Goal: Task Accomplishment & Management: Manage account settings

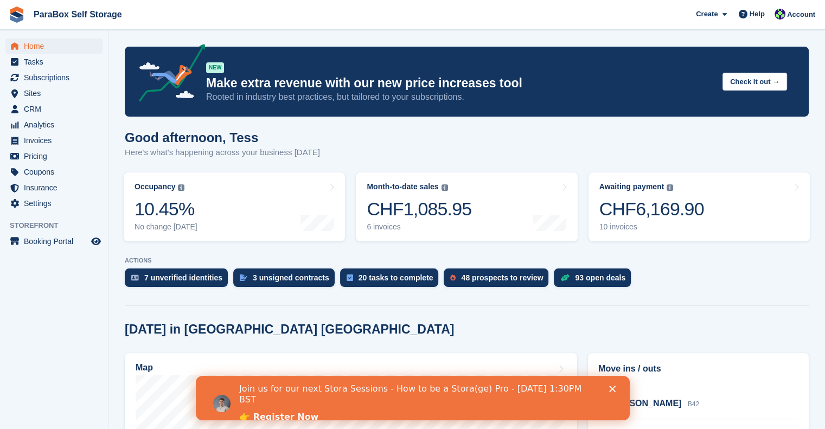
click at [42, 49] on span "Home" at bounding box center [56, 46] width 65 height 15
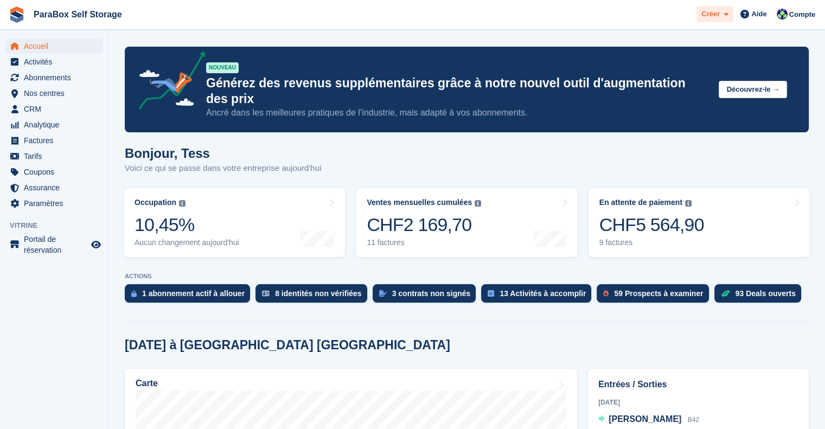
click at [723, 18] on span at bounding box center [724, 14] width 9 height 12
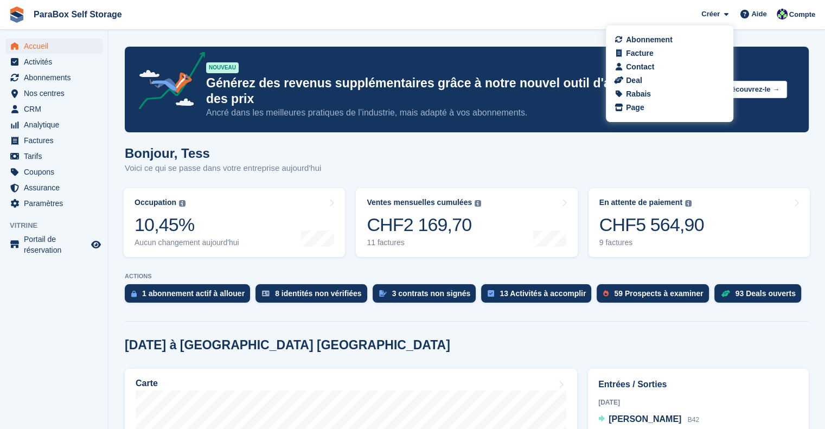
click at [577, 16] on span "ParaBox Self Storage Créer Abonnement Facture Contact Deal Rabais Page Aide Ass…" at bounding box center [412, 14] width 825 height 29
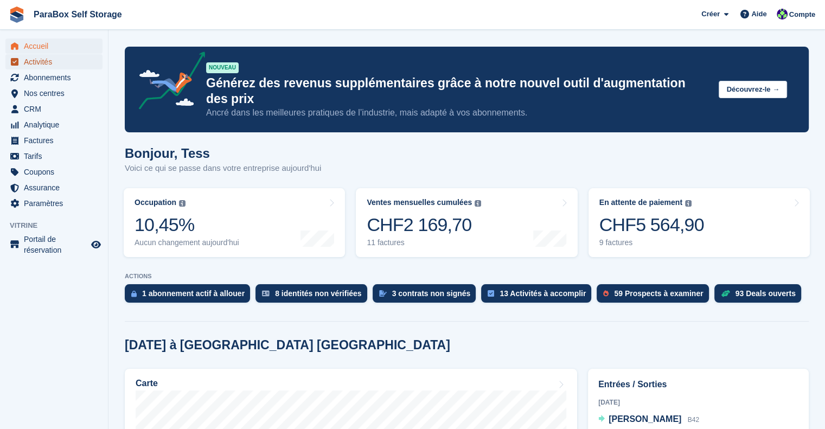
click at [46, 66] on span "Activités" at bounding box center [56, 61] width 65 height 15
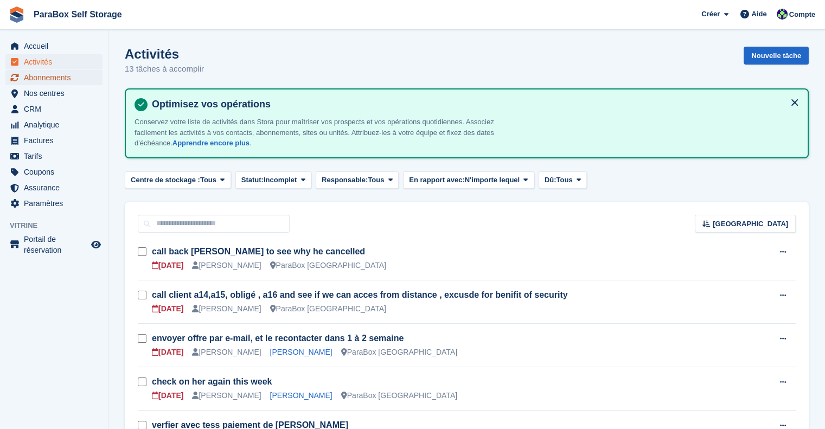
click at [53, 79] on span "Abonnements" at bounding box center [56, 77] width 65 height 15
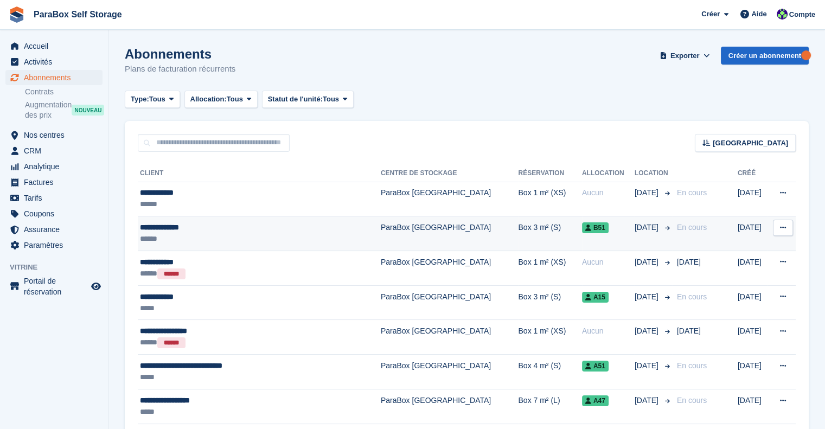
click at [785, 229] on icon at bounding box center [783, 227] width 6 height 7
click at [747, 244] on p "Voir le client" at bounding box center [741, 249] width 94 height 14
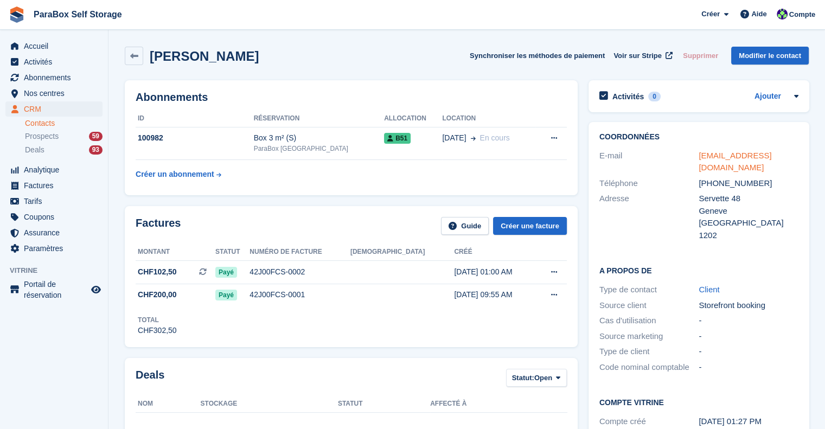
click at [720, 153] on link "j.riveiroh@gmail.com" at bounding box center [735, 162] width 73 height 22
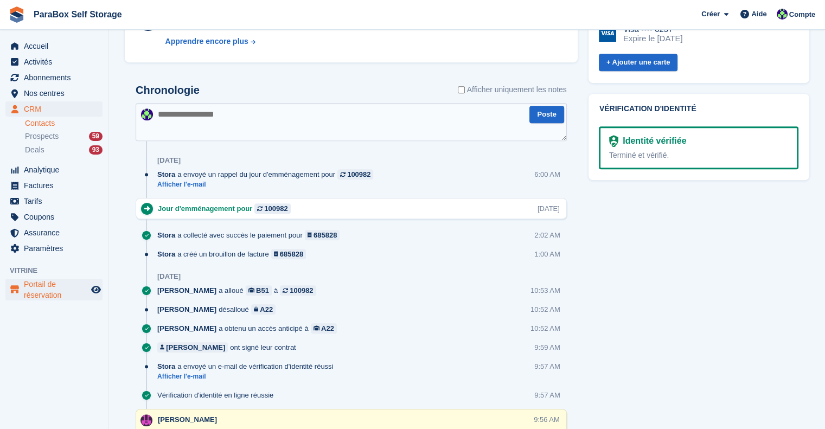
scroll to position [488, 0]
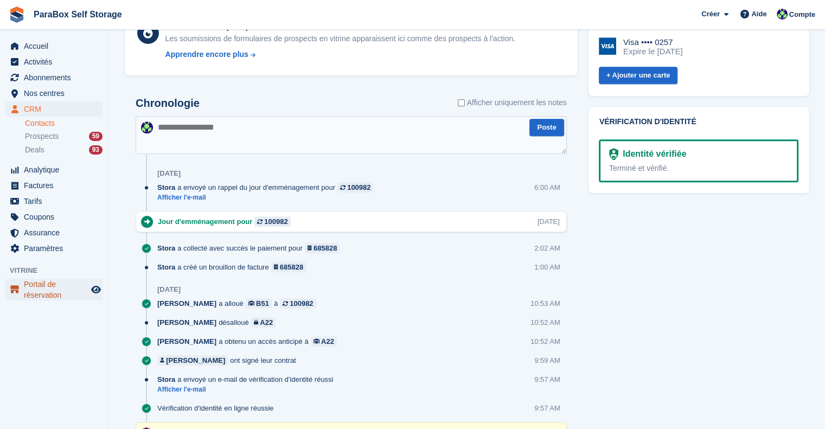
click at [73, 295] on span "Portail de réservation" at bounding box center [56, 290] width 65 height 22
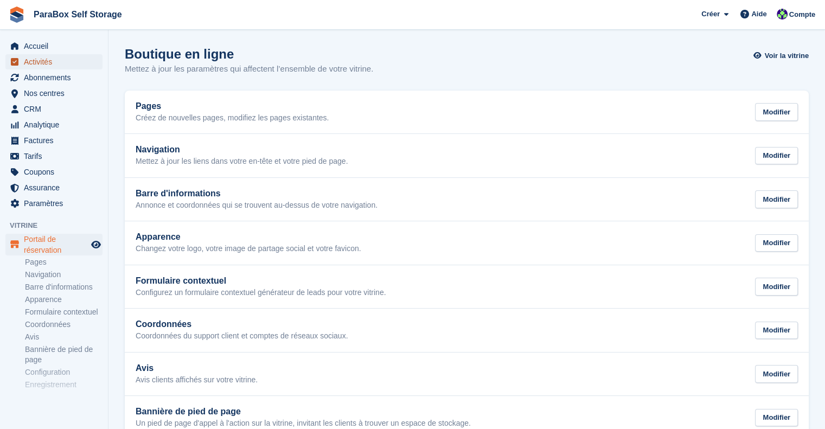
click at [60, 66] on span "Activités" at bounding box center [56, 61] width 65 height 15
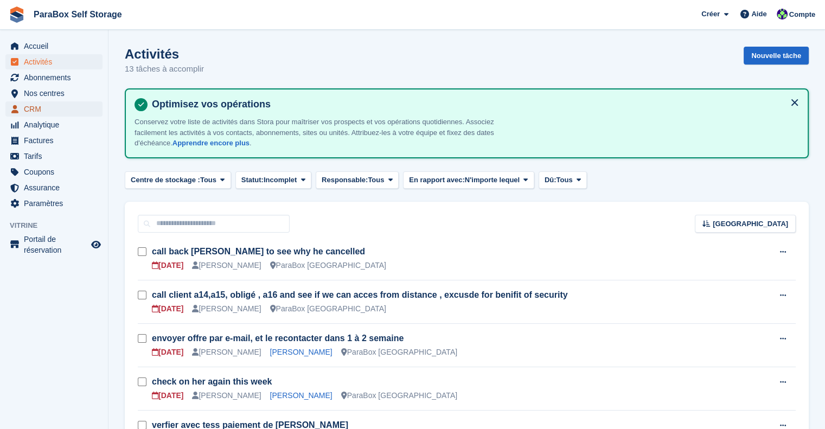
click at [48, 110] on span "CRM" at bounding box center [56, 108] width 65 height 15
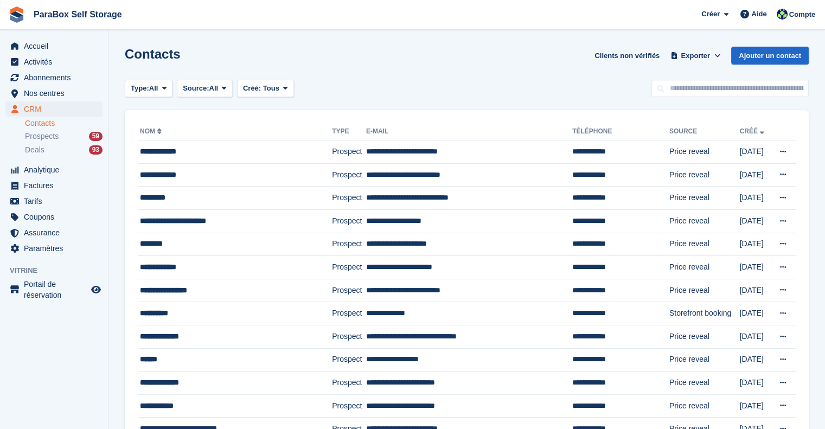
click at [63, 127] on link "Contacts" at bounding box center [64, 123] width 78 height 10
click at [59, 169] on span "Analytique" at bounding box center [56, 169] width 65 height 15
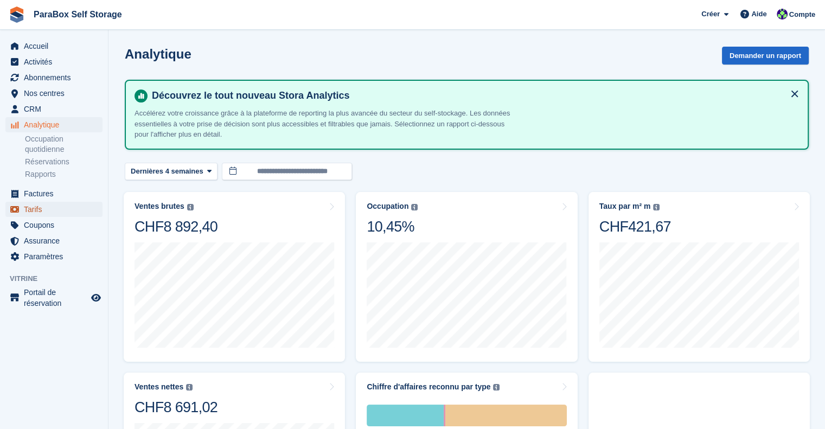
click at [50, 215] on span "Tarifs" at bounding box center [56, 209] width 65 height 15
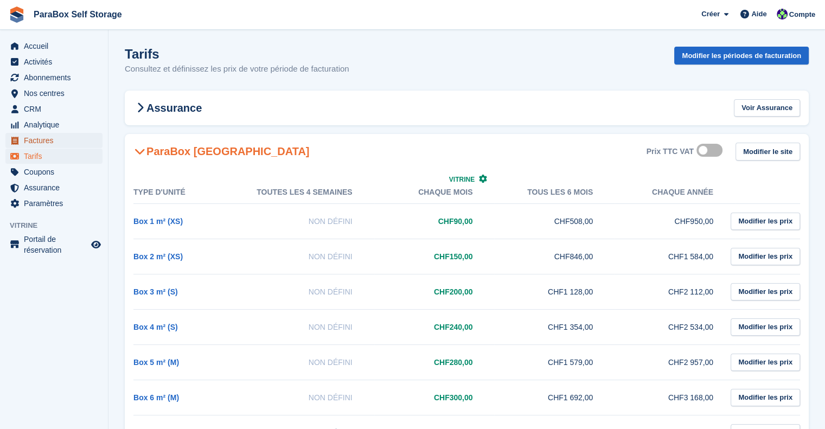
click at [54, 140] on span "Factures" at bounding box center [56, 140] width 65 height 15
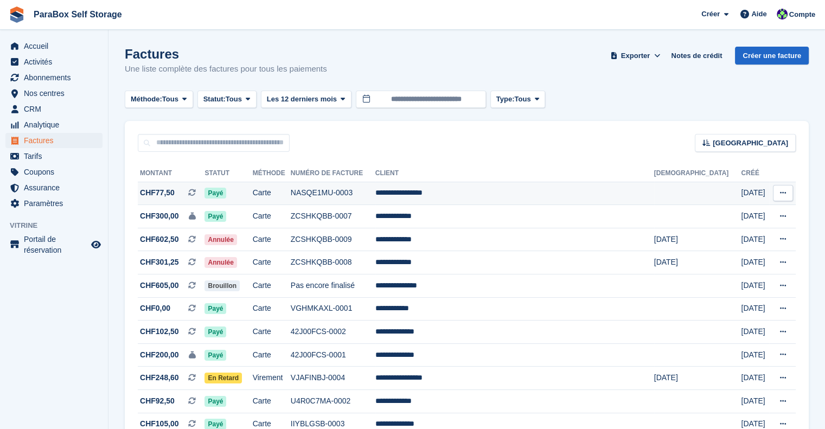
click at [498, 192] on td "**********" at bounding box center [514, 193] width 279 height 23
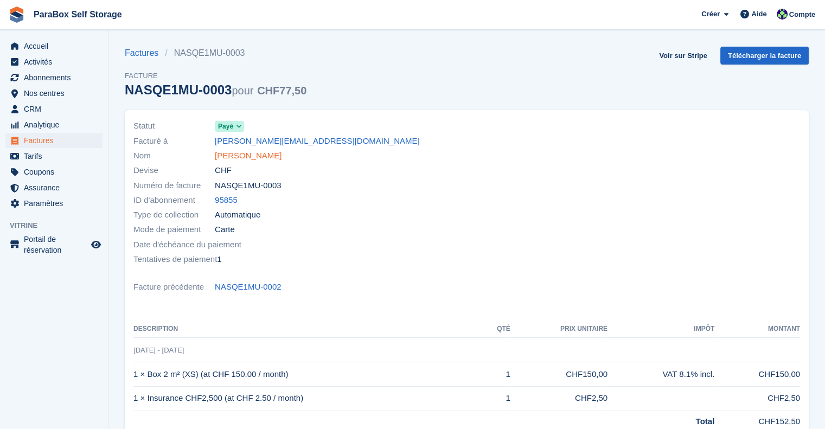
click at [249, 159] on link "Vincent Jacquemin" at bounding box center [248, 156] width 67 height 12
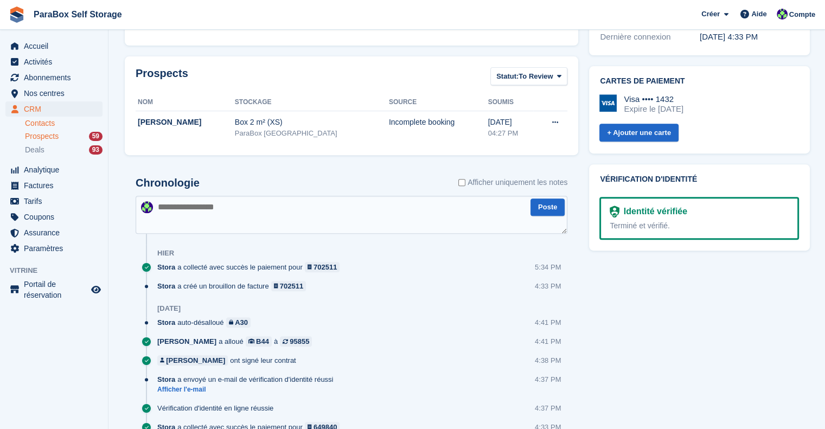
scroll to position [271, 0]
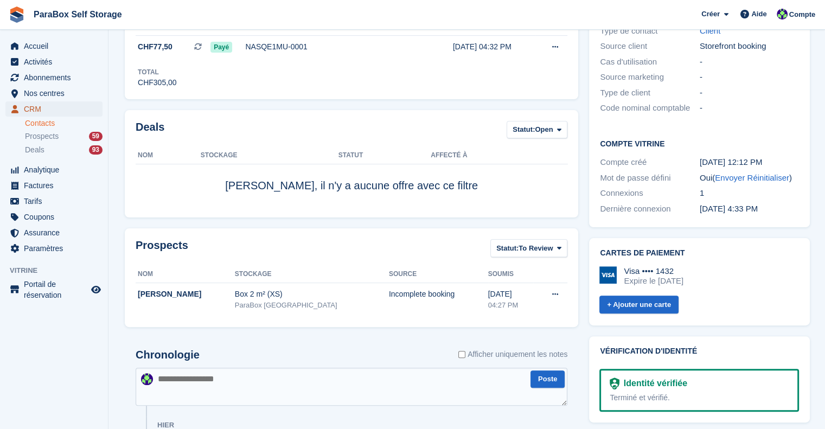
click at [38, 113] on span "CRM" at bounding box center [56, 108] width 65 height 15
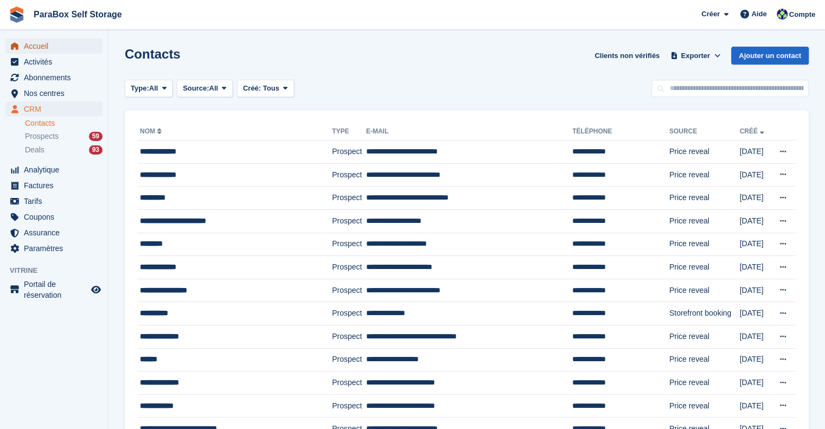
click at [59, 47] on span "Accueil" at bounding box center [56, 46] width 65 height 15
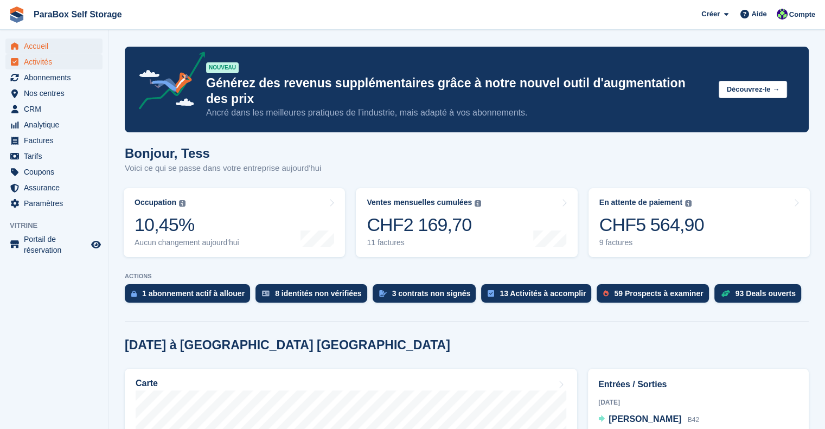
click at [64, 58] on span "Activités" at bounding box center [56, 61] width 65 height 15
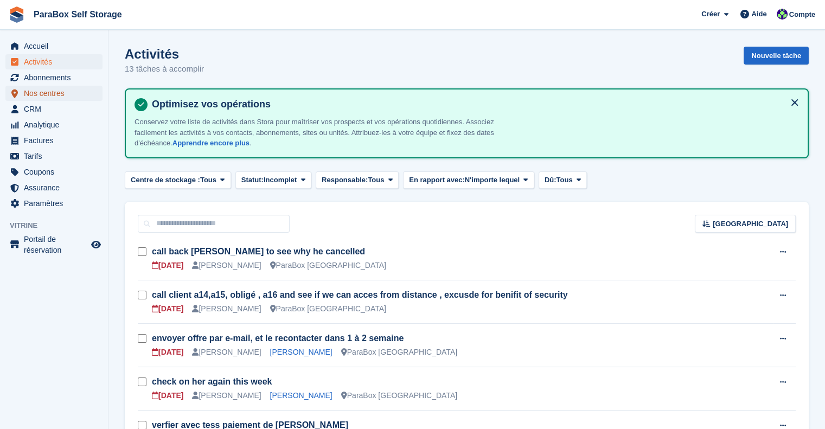
click at [54, 89] on span "Nos centres" at bounding box center [56, 93] width 65 height 15
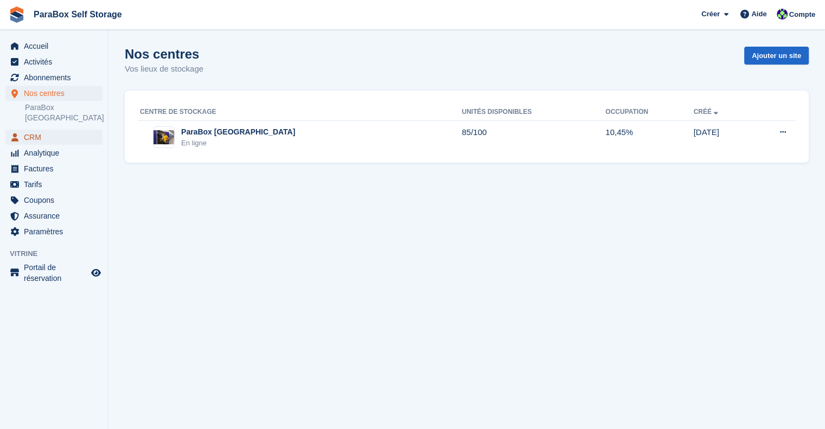
click at [53, 130] on span "CRM" at bounding box center [56, 137] width 65 height 15
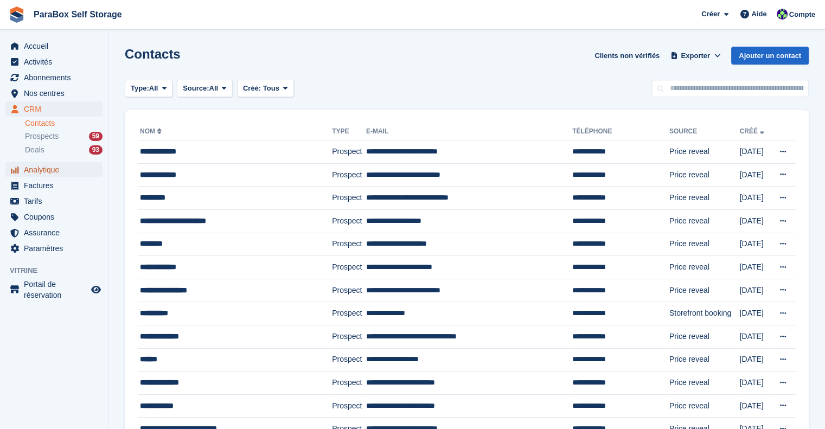
click at [46, 165] on span "Analytique" at bounding box center [56, 169] width 65 height 15
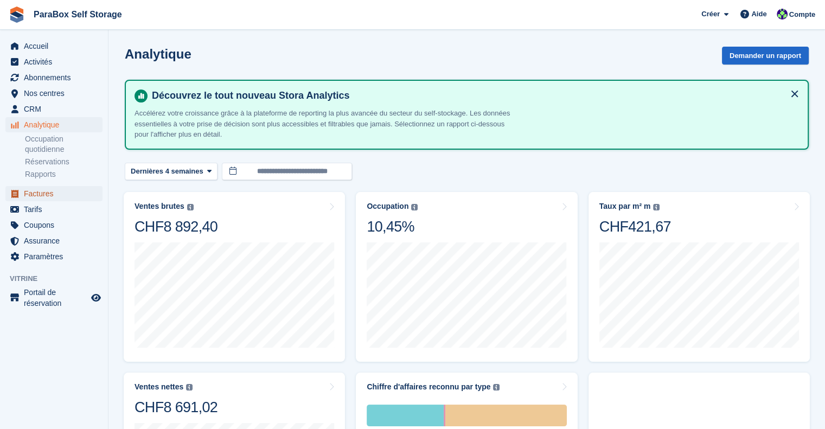
click at [52, 193] on span "Factures" at bounding box center [56, 193] width 65 height 15
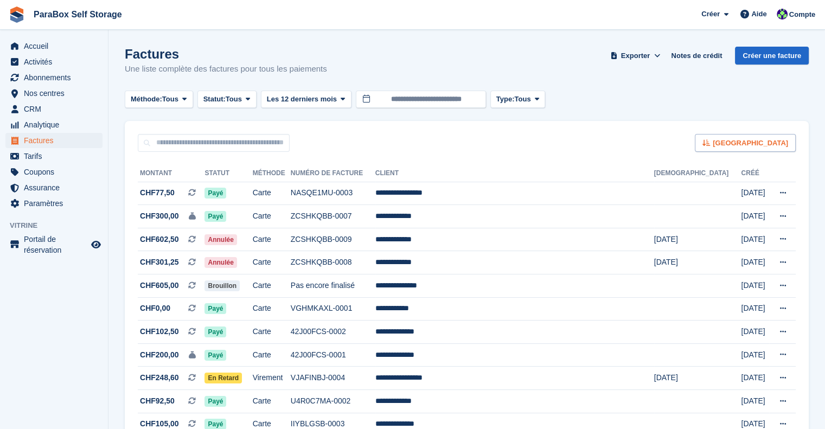
click at [775, 141] on span "Trier" at bounding box center [750, 143] width 75 height 11
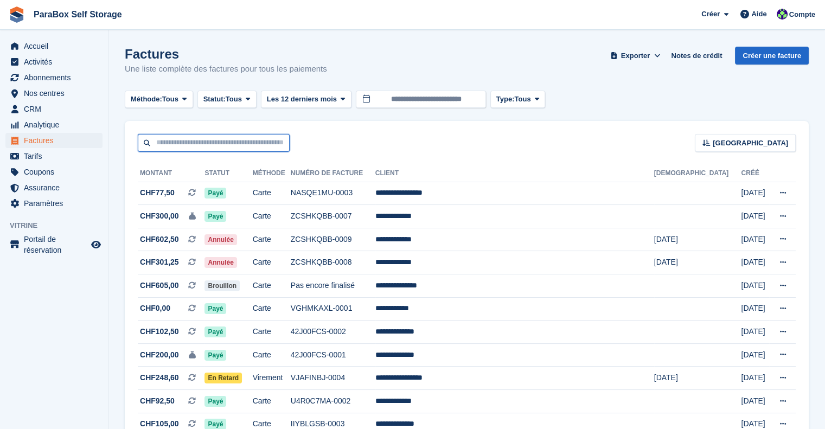
click at [185, 134] on input "text" at bounding box center [214, 143] width 152 height 18
type input "******"
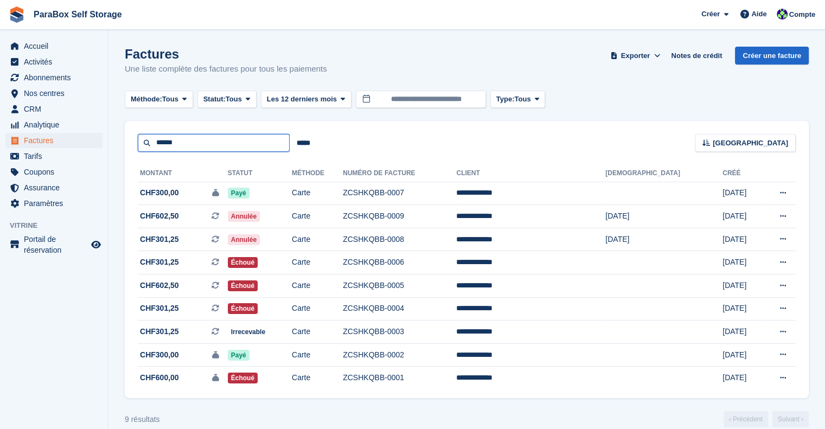
drag, startPoint x: 186, startPoint y: 144, endPoint x: 104, endPoint y: 133, distance: 83.2
click at [104, 133] on div "Accueil Activités Abonnements Abonnements Abonnements Contrats Augmentation des…" at bounding box center [412, 222] width 825 height 444
click at [574, 140] on div "***** Trier Sort by Date de création Créé (le plus ancien en premier) Créé (le …" at bounding box center [467, 136] width 684 height 31
click at [225, 137] on input "text" at bounding box center [214, 143] width 152 height 18
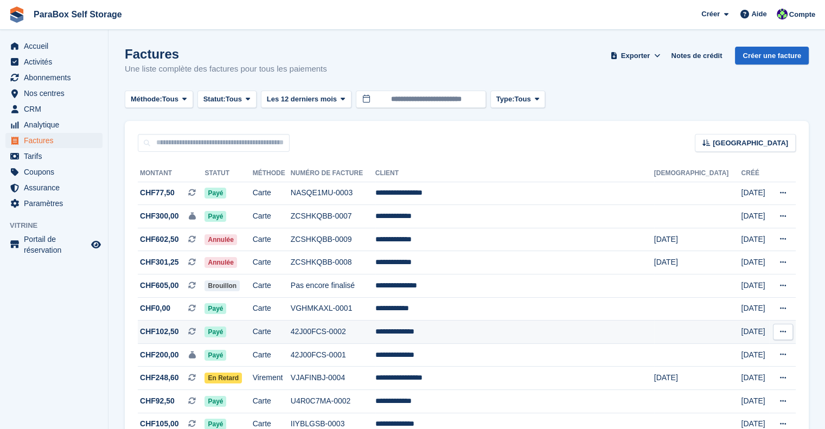
click at [498, 338] on td "**********" at bounding box center [514, 332] width 279 height 23
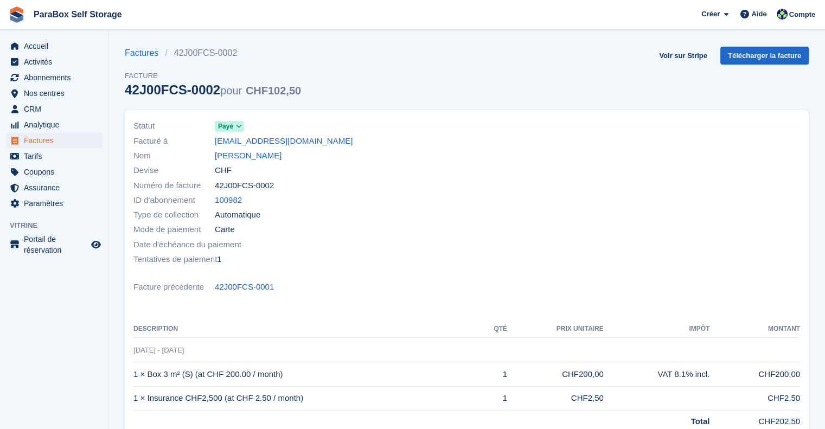
click at [698, 16] on span "ParaBox Self Storage Créer Abonnement Facture Contact Deal Rabais Page Aide Ass…" at bounding box center [412, 14] width 825 height 29
click at [718, 11] on span "Créer" at bounding box center [710, 14] width 18 height 11
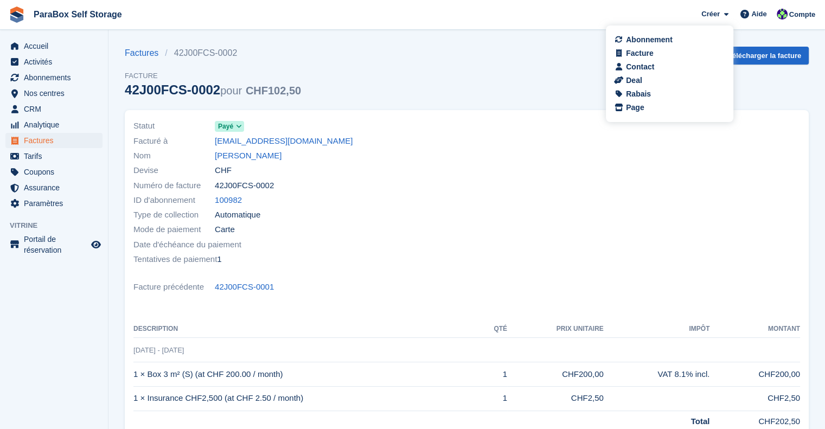
click at [560, 15] on span "ParaBox Self Storage Créer Abonnement Facture Contact Deal Rabais Page Aide Ass…" at bounding box center [412, 14] width 825 height 29
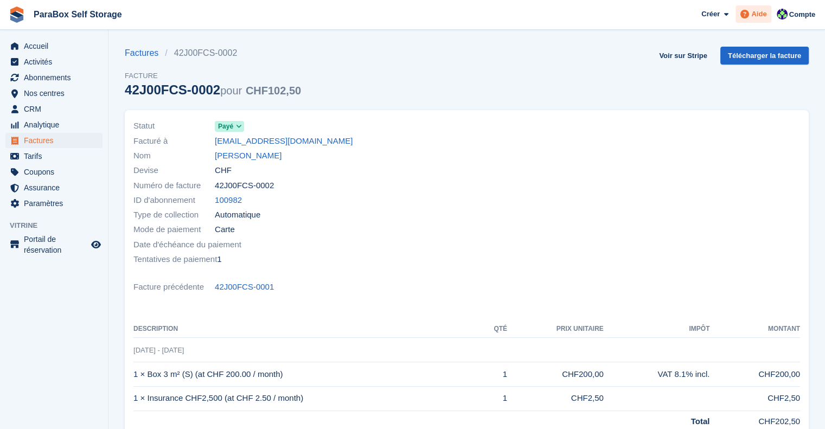
click at [740, 18] on span at bounding box center [744, 14] width 13 height 13
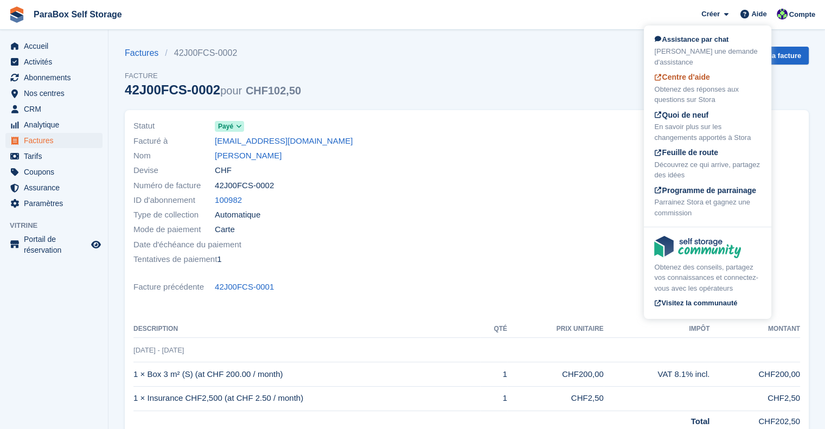
click at [696, 91] on div "Obtenez des réponses aux questions sur Stora" at bounding box center [707, 94] width 107 height 21
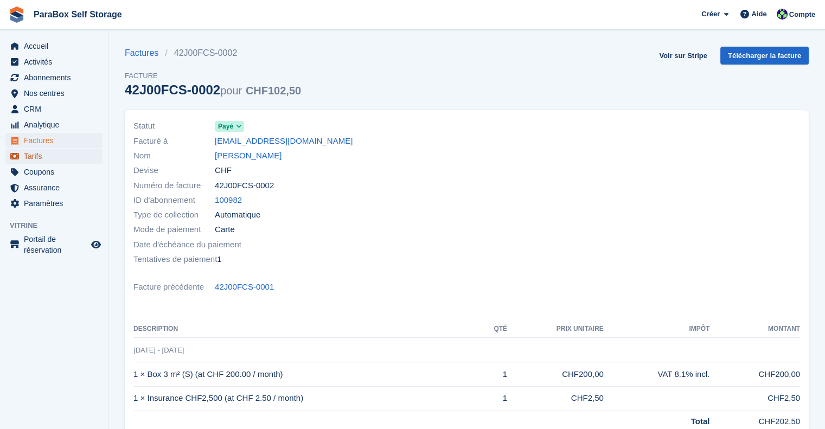
click at [41, 159] on span "Tarifs" at bounding box center [56, 156] width 65 height 15
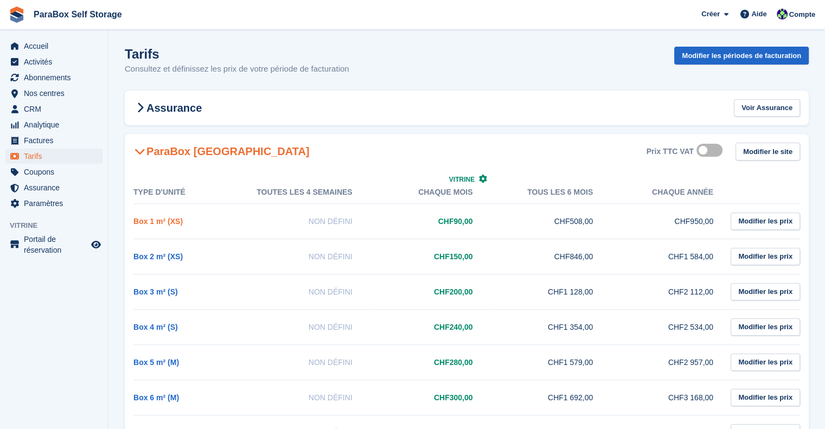
click at [169, 221] on link "Box 1 m² (XS)" at bounding box center [157, 221] width 49 height 9
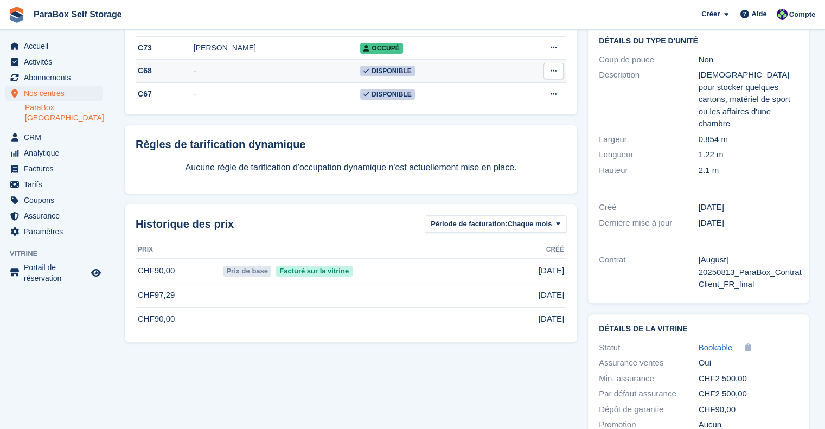
scroll to position [241, 0]
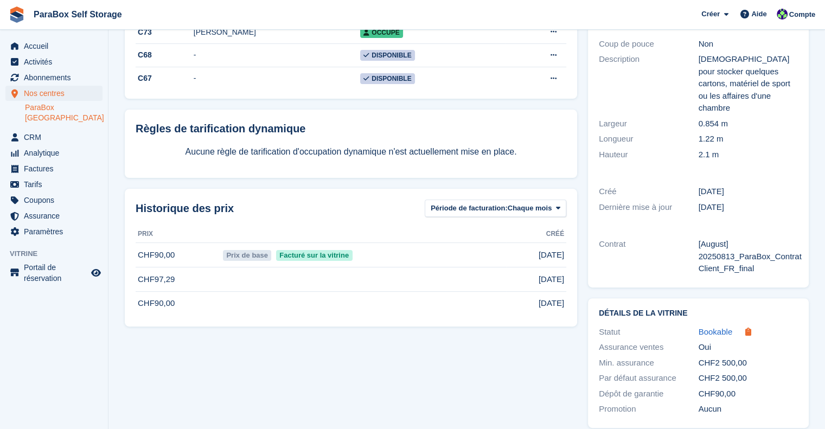
click at [745, 328] on icon at bounding box center [748, 332] width 6 height 8
click at [44, 194] on span "Coupons" at bounding box center [56, 200] width 65 height 15
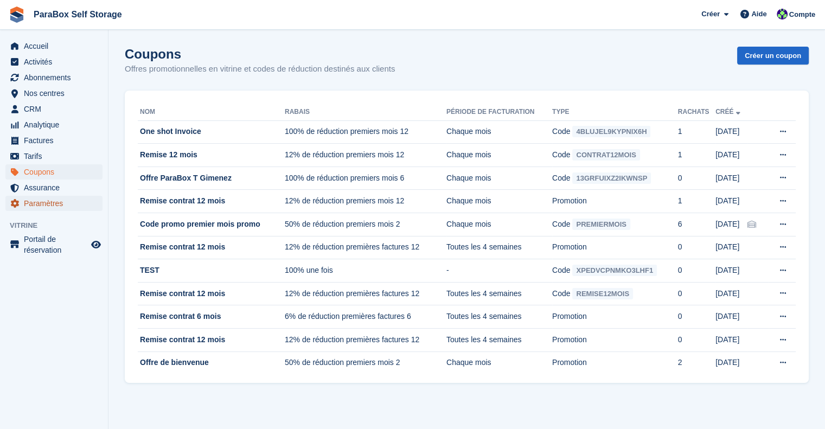
click at [40, 203] on span "Paramètres" at bounding box center [56, 203] width 65 height 15
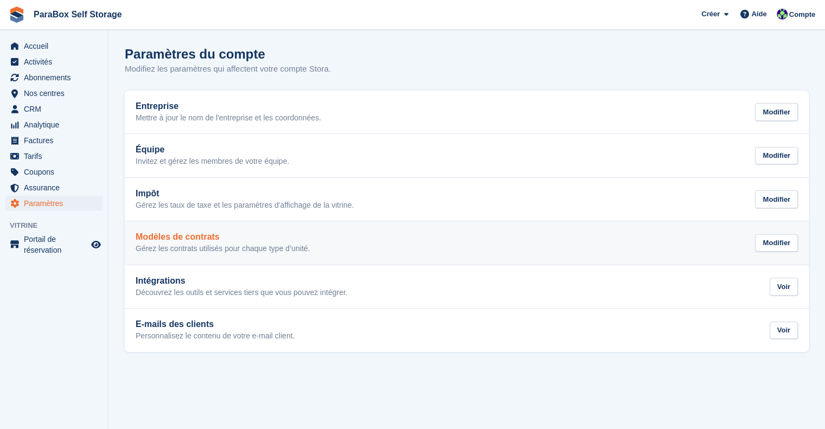
click at [197, 236] on h2 "Modèles de contrats" at bounding box center [223, 237] width 174 height 10
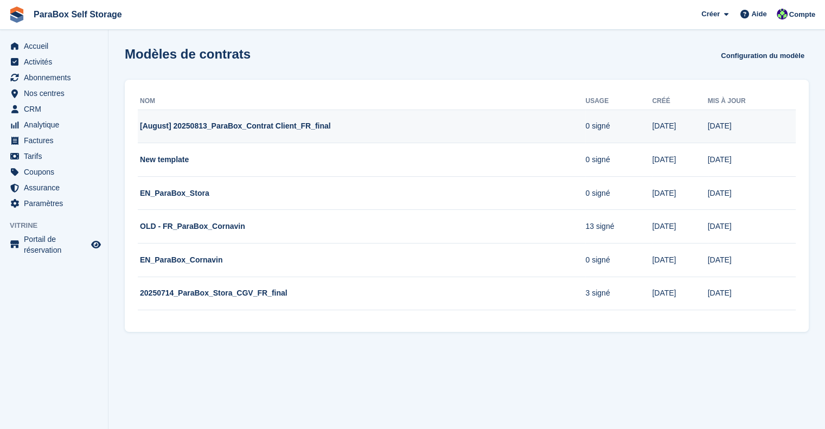
click at [242, 131] on td "[August] 20250813_ParaBox_Contrat Client_FR_final" at bounding box center [361, 127] width 447 height 34
click at [194, 126] on td "[August] 20250813_ParaBox_Contrat Client_FR_final" at bounding box center [361, 127] width 447 height 34
click at [176, 126] on td "[August] 20250813_ParaBox_Contrat Client_FR_final" at bounding box center [361, 127] width 447 height 34
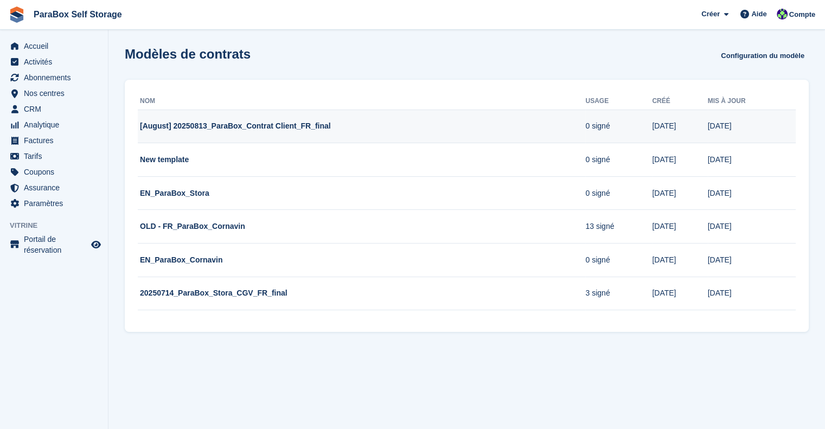
click at [176, 126] on td "[August] 20250813_ParaBox_Contrat Client_FR_final" at bounding box center [361, 127] width 447 height 34
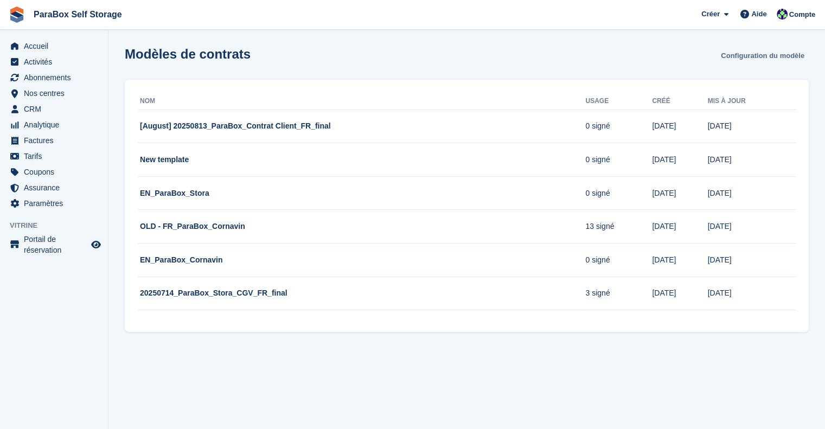
click at [754, 55] on link "Configuration du modèle" at bounding box center [762, 56] width 92 height 18
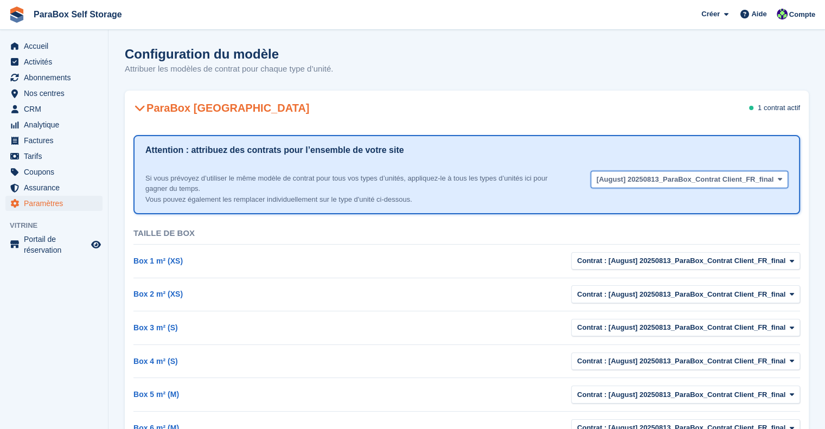
click at [765, 175] on span "[August] 20250813_ParaBox_Contrat Client_FR_final" at bounding box center [685, 179] width 177 height 11
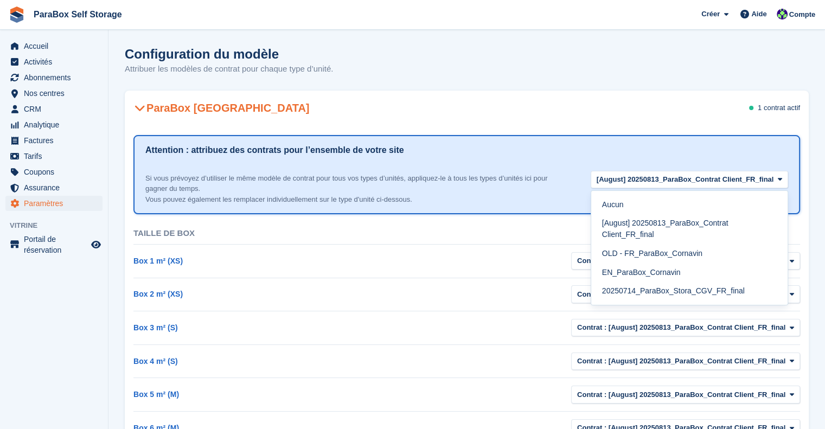
click at [628, 97] on div "ParaBox Genève 1 contrat actif" at bounding box center [467, 108] width 684 height 30
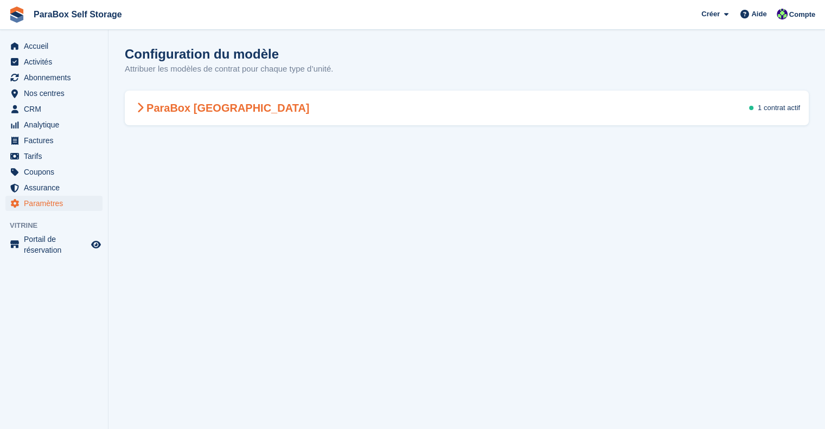
click at [148, 123] on div "ParaBox Genève 1 contrat actif Attention : attribuez des contrats pour l’ensemb…" at bounding box center [467, 108] width 684 height 35
click at [153, 110] on h2 "ParaBox [GEOGRAPHIC_DATA]" at bounding box center [221, 107] width 176 height 13
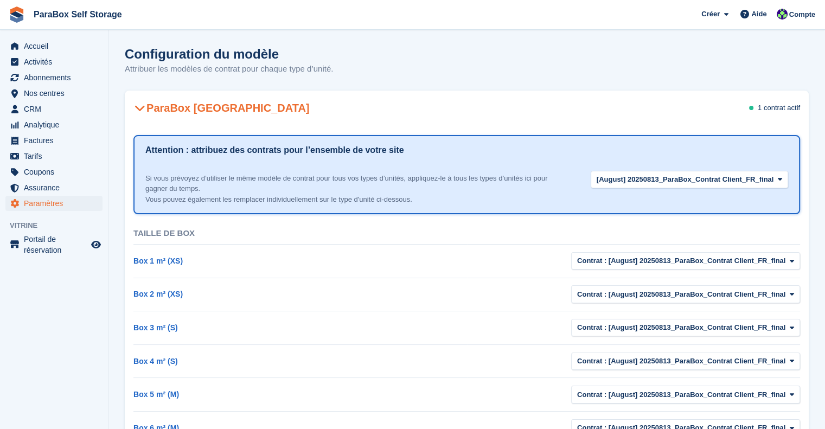
click at [321, 260] on td "Box 1 m² (XS)" at bounding box center [300, 262] width 334 height 34
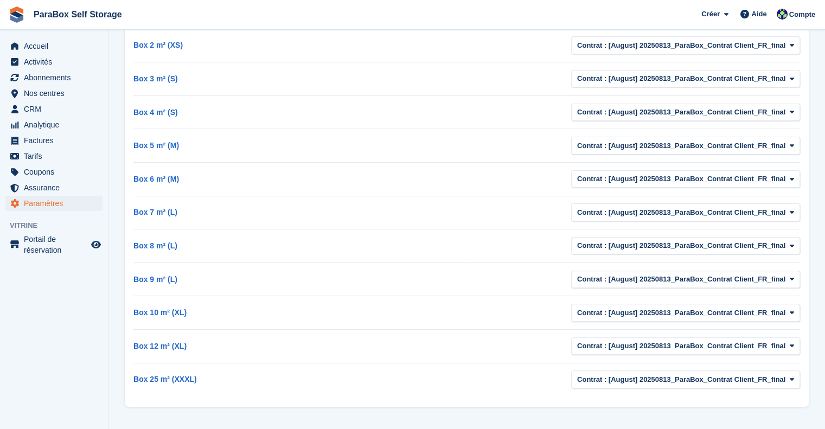
scroll to position [250, 0]
click at [56, 245] on span "Portail de réservation" at bounding box center [56, 245] width 65 height 22
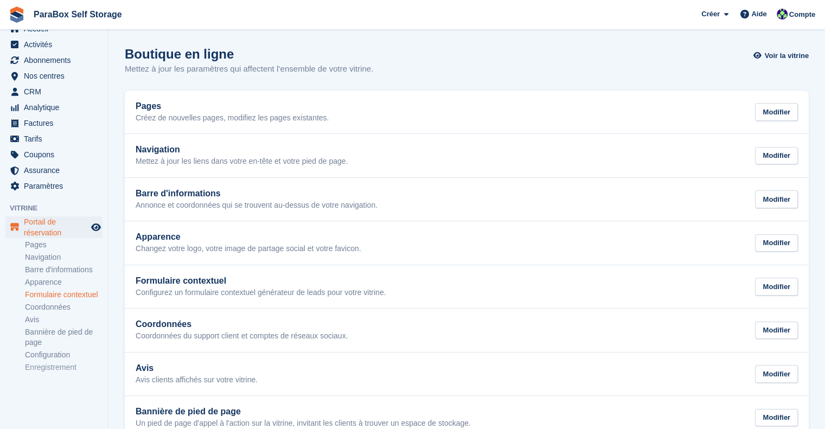
scroll to position [26, 0]
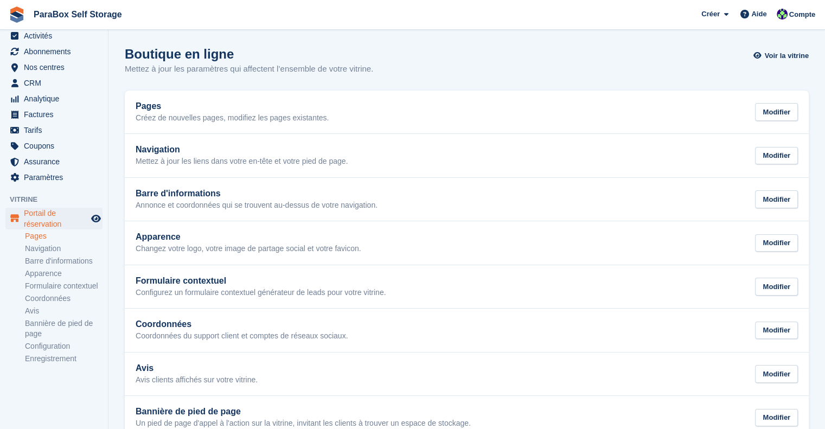
click at [58, 239] on link "Pages" at bounding box center [64, 236] width 78 height 10
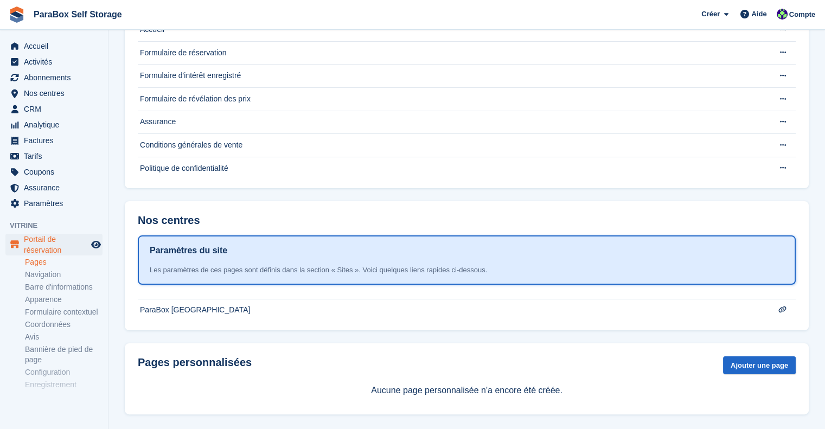
scroll to position [127, 0]
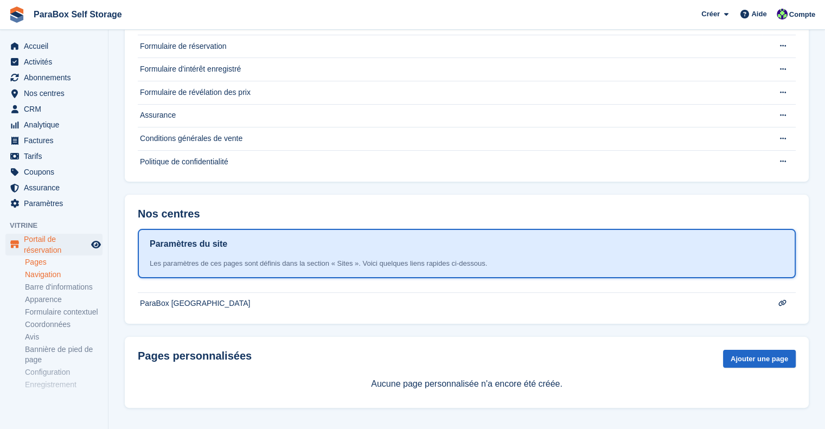
click at [53, 277] on link "Navigation" at bounding box center [64, 275] width 78 height 10
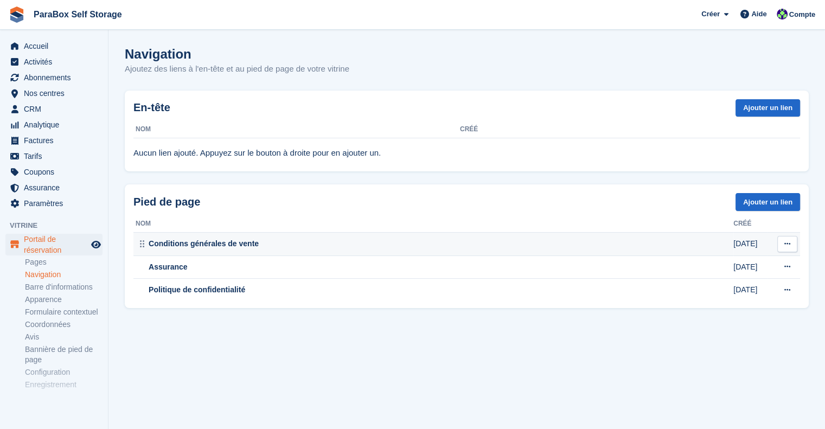
click at [194, 252] on td "Conditions générales de vente" at bounding box center [433, 244] width 600 height 23
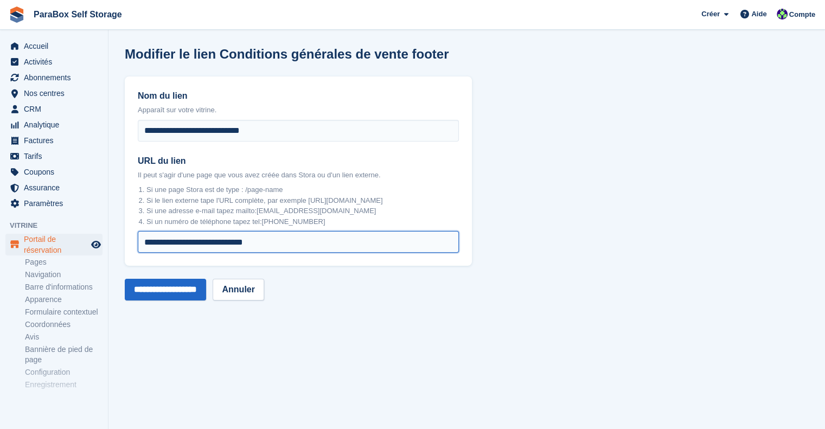
click at [248, 242] on input "**********" at bounding box center [298, 242] width 321 height 22
drag, startPoint x: 306, startPoint y: 242, endPoint x: 8, endPoint y: 244, distance: 297.8
click at [8, 244] on div "Accueil Activités Abonnements Abonnements Abonnements Contrats Augmentation des…" at bounding box center [412, 214] width 825 height 429
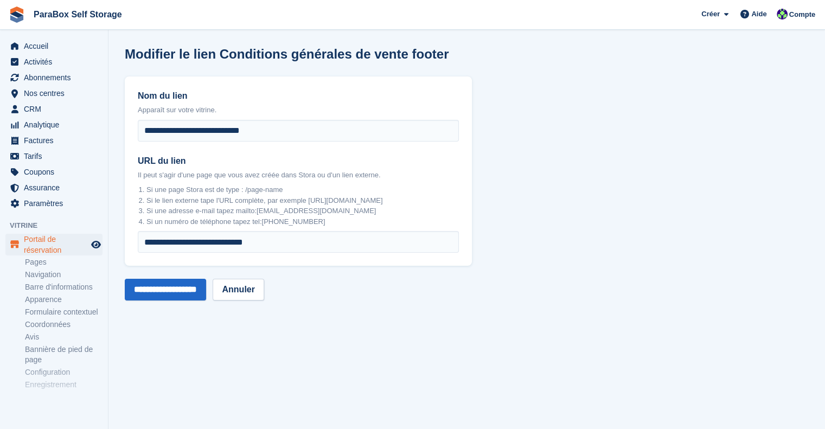
click at [456, 303] on section "**********" at bounding box center [466, 214] width 716 height 429
click at [55, 262] on link "Pages" at bounding box center [64, 262] width 78 height 10
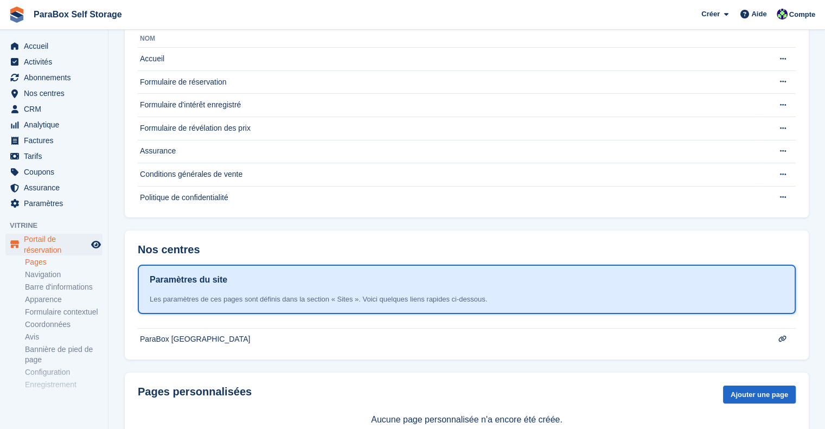
scroll to position [73, 0]
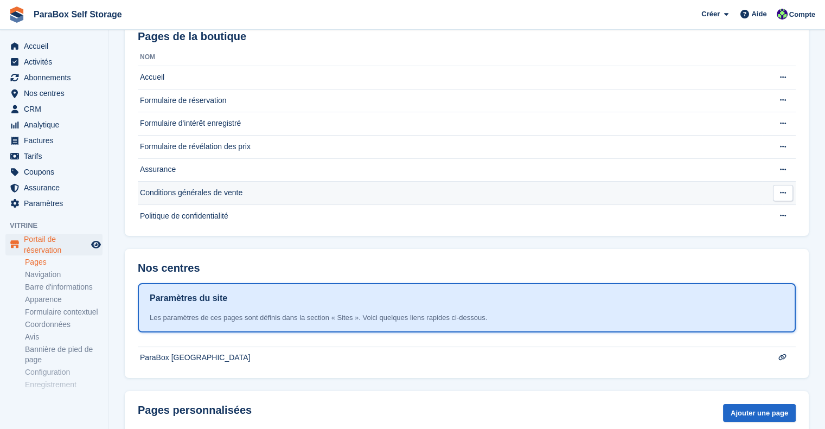
click at [195, 197] on td "Conditions générales de vente" at bounding box center [450, 193] width 625 height 23
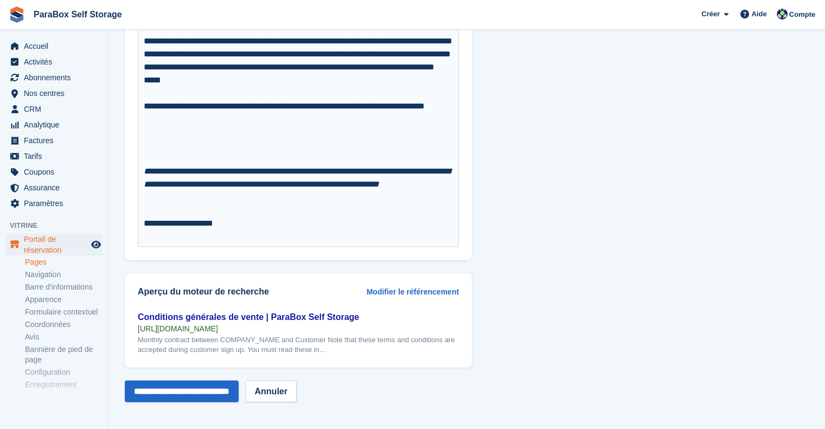
scroll to position [6224, 0]
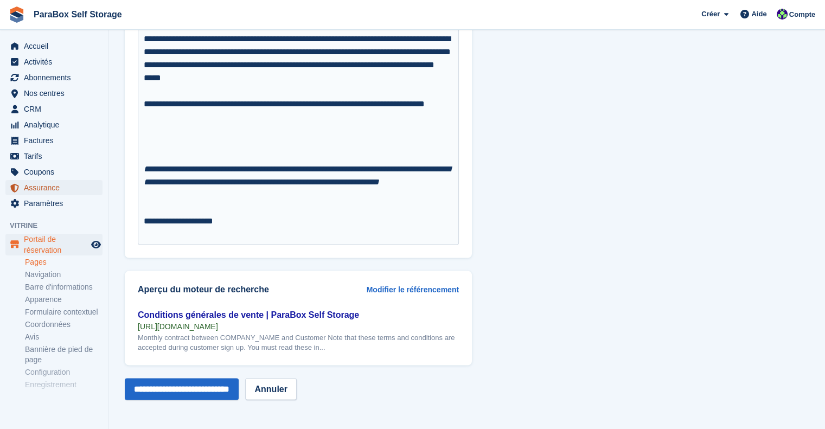
click at [42, 182] on span "Assurance" at bounding box center [56, 187] width 65 height 15
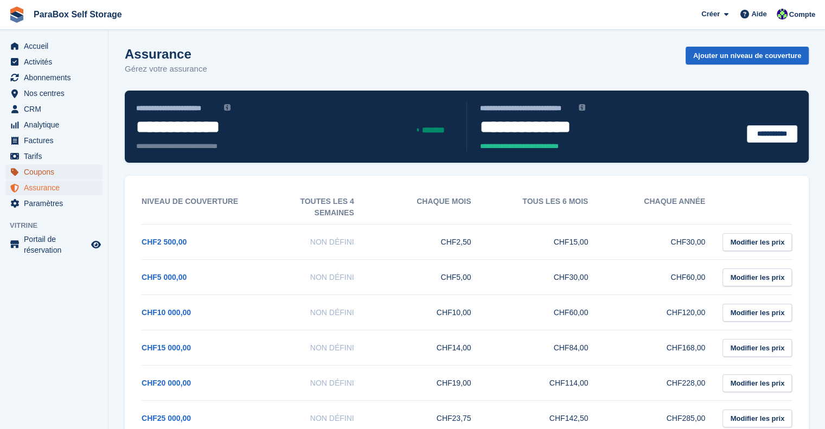
click at [42, 170] on span "Coupons" at bounding box center [56, 171] width 65 height 15
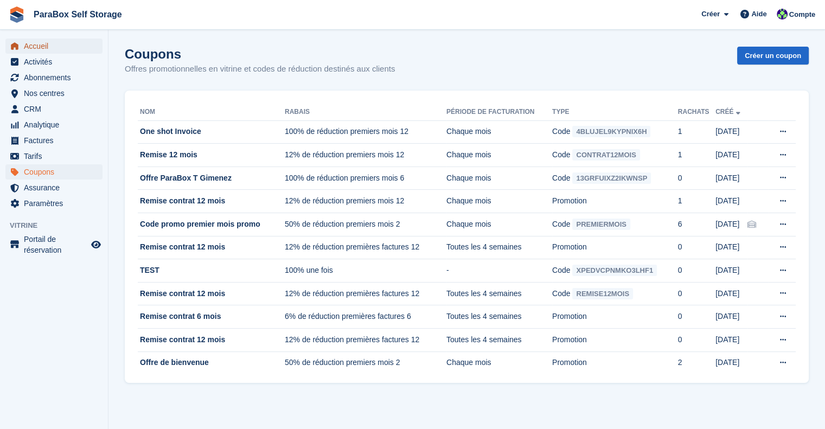
click at [35, 47] on span "Accueil" at bounding box center [56, 46] width 65 height 15
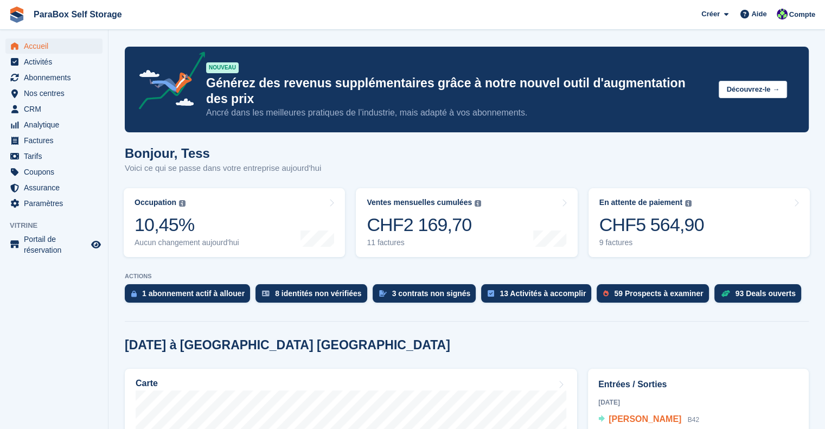
click at [626, 414] on span "[PERSON_NAME]" at bounding box center [645, 418] width 73 height 9
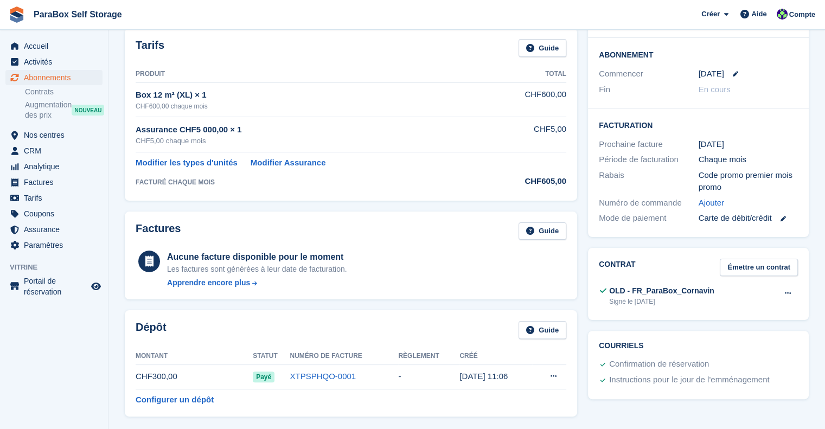
scroll to position [217, 0]
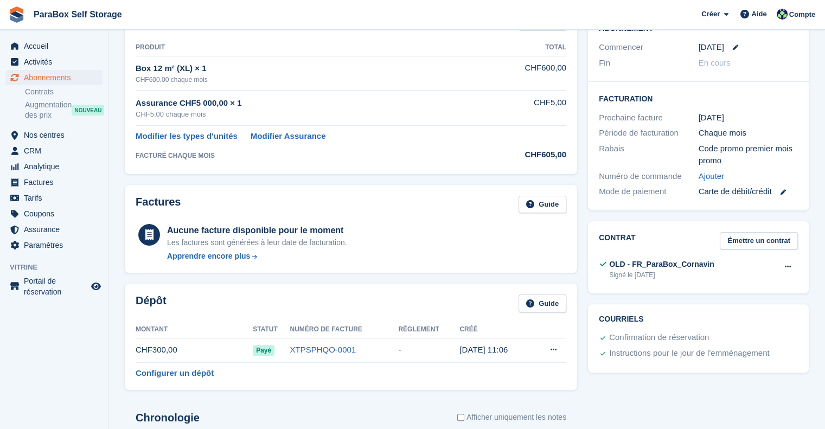
click at [636, 259] on div "OLD - FR_ParaBox_Cornavin" at bounding box center [661, 264] width 105 height 11
click at [781, 259] on button at bounding box center [788, 267] width 20 height 16
click at [733, 281] on p "Voir" at bounding box center [746, 288] width 94 height 14
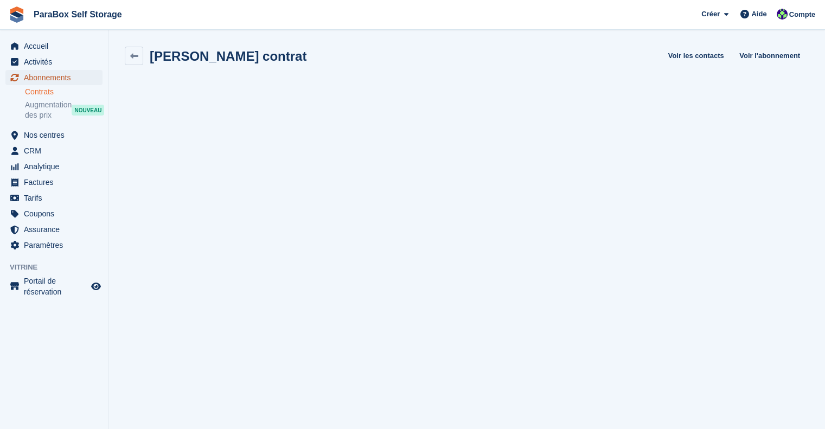
click at [54, 75] on span "Abonnements" at bounding box center [56, 77] width 65 height 15
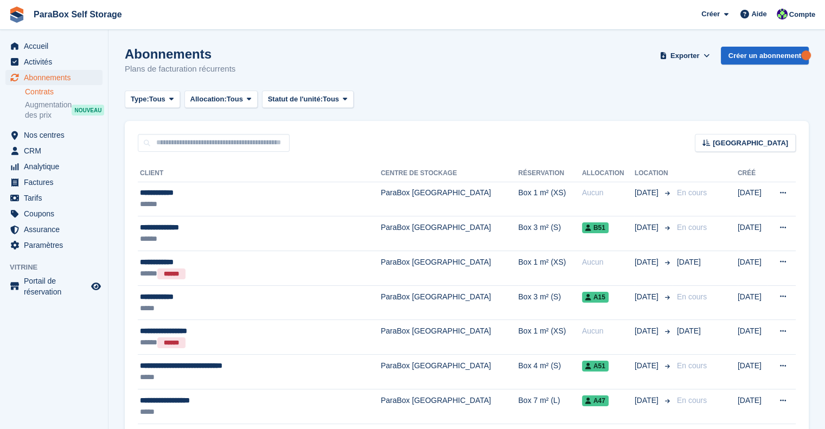
click at [52, 87] on link "Contrats" at bounding box center [64, 92] width 78 height 10
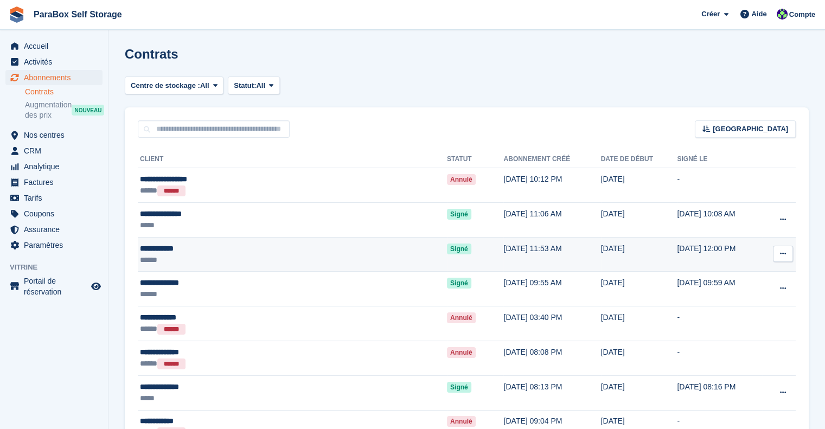
click at [285, 252] on div "**********" at bounding box center [244, 248] width 209 height 11
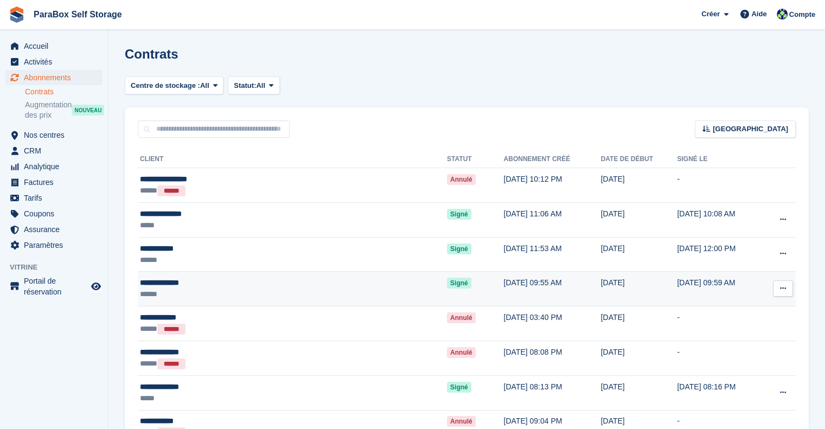
click at [206, 291] on div "******" at bounding box center [244, 294] width 209 height 11
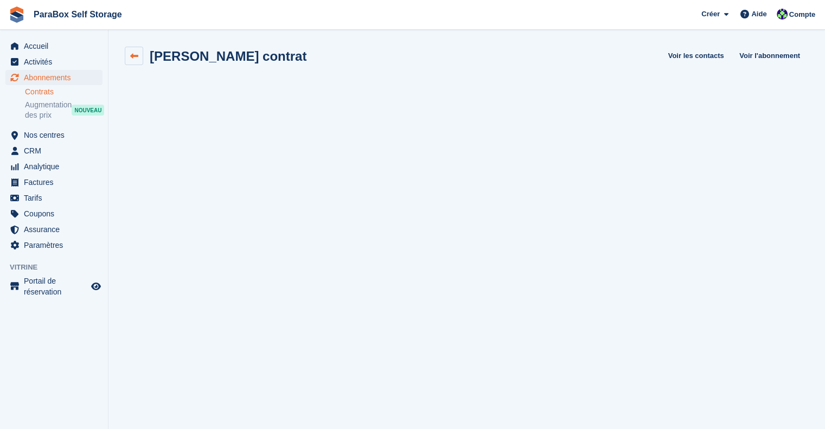
click at [136, 55] on icon at bounding box center [134, 56] width 8 height 8
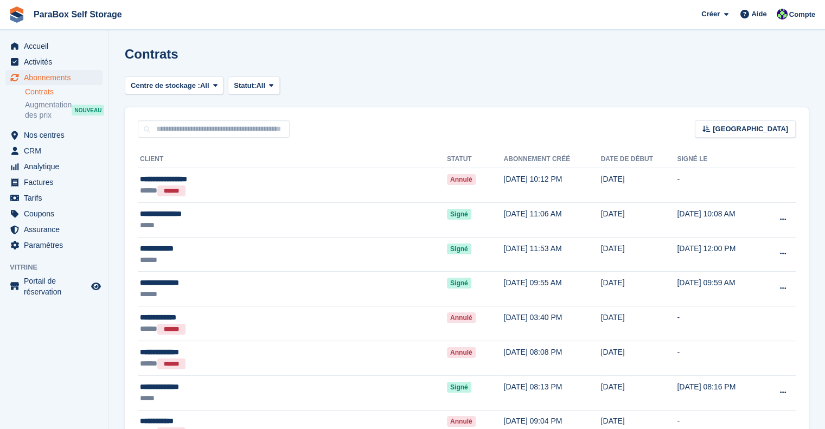
click at [43, 91] on link "Contrats" at bounding box center [64, 92] width 78 height 10
click at [528, 68] on div "Contrats" at bounding box center [467, 61] width 684 height 28
click at [161, 55] on h1 "Contrats" at bounding box center [152, 54] width 54 height 15
click at [47, 93] on link "Contrats" at bounding box center [64, 92] width 78 height 10
click at [202, 129] on input "text" at bounding box center [214, 129] width 152 height 18
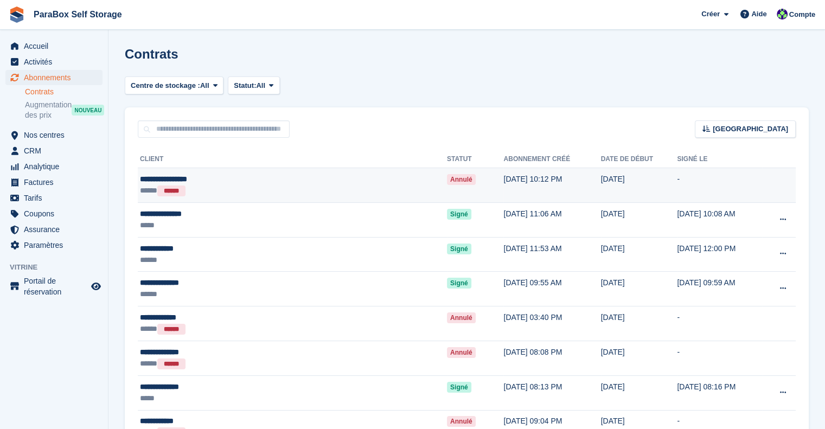
click at [312, 188] on div "***** ******" at bounding box center [244, 190] width 209 height 11
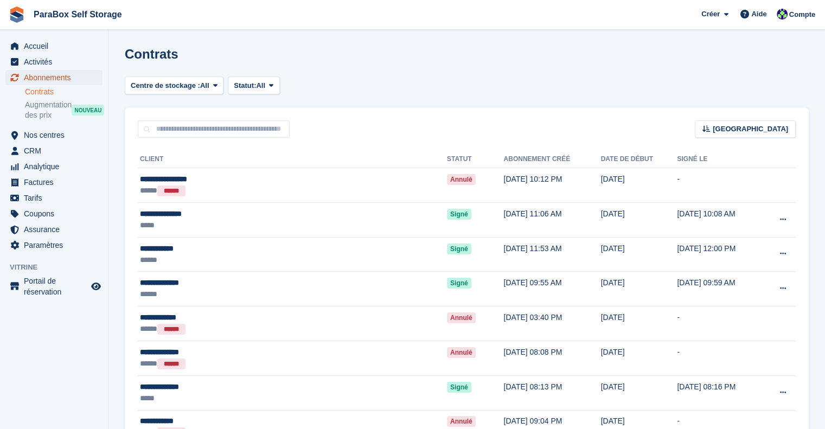
click at [63, 78] on span "Abonnements" at bounding box center [56, 77] width 65 height 15
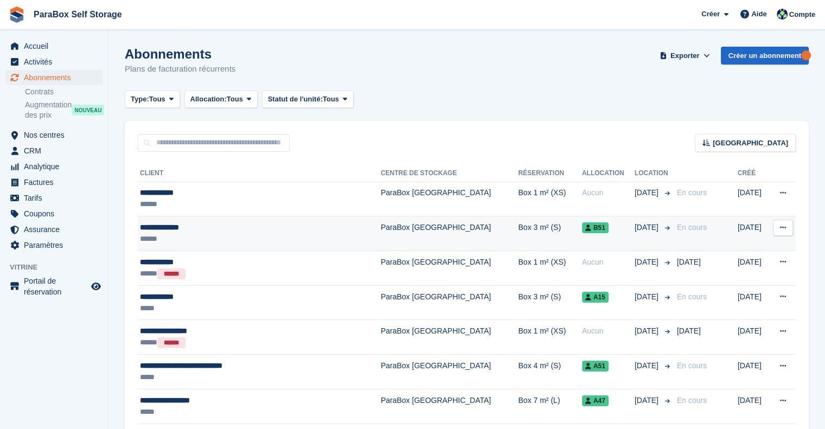
click at [236, 228] on div "**********" at bounding box center [236, 227] width 193 height 11
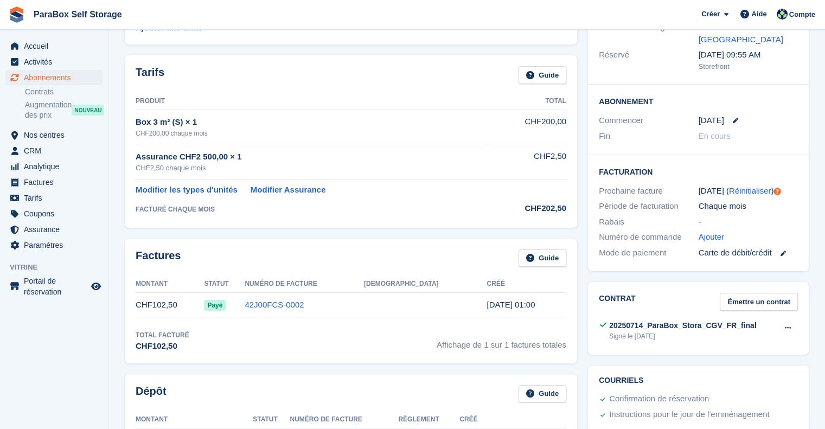
scroll to position [163, 0]
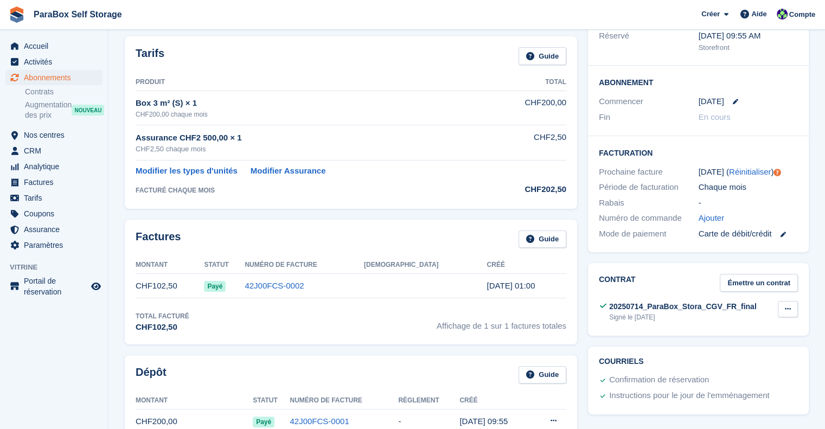
click at [788, 305] on icon at bounding box center [788, 308] width 6 height 7
click at [734, 323] on p "Voir" at bounding box center [746, 330] width 94 height 14
